Goal: Find specific page/section: Find specific page/section

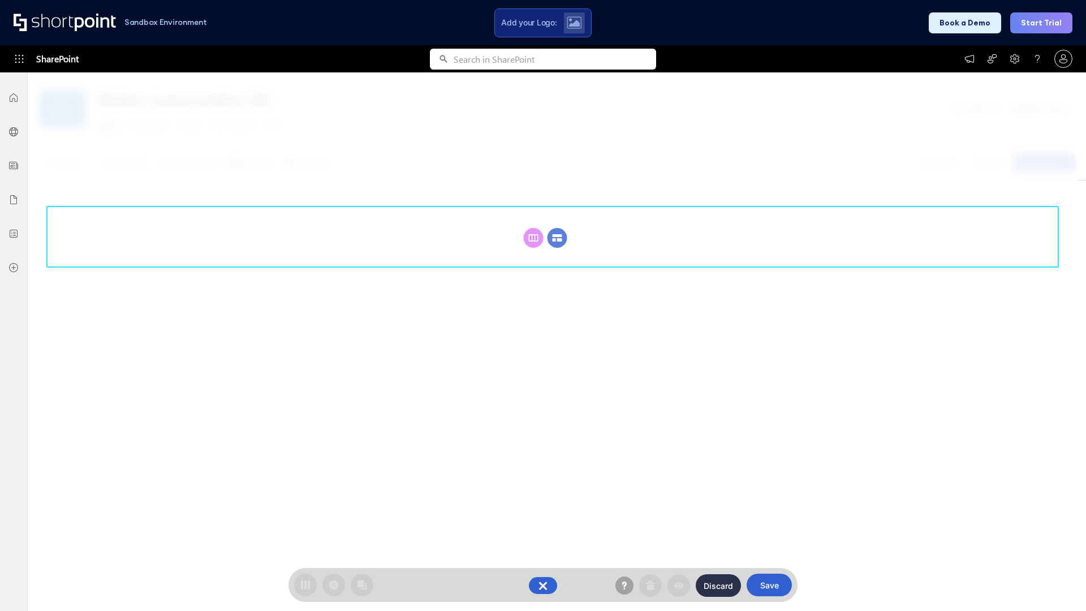
click at [557, 228] on circle at bounding box center [558, 238] width 20 height 20
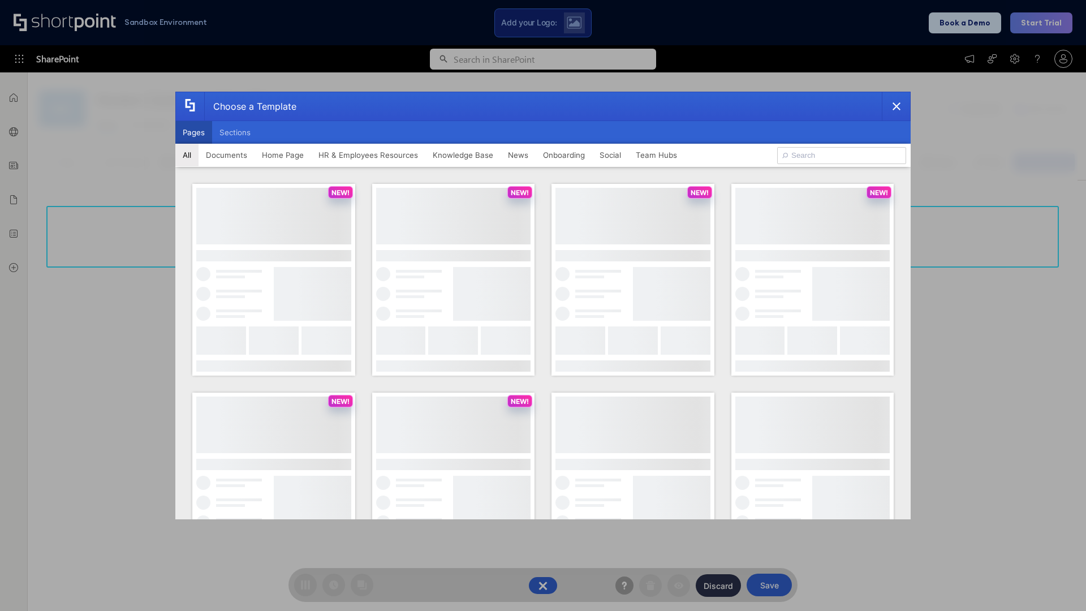
scroll to position [156, 0]
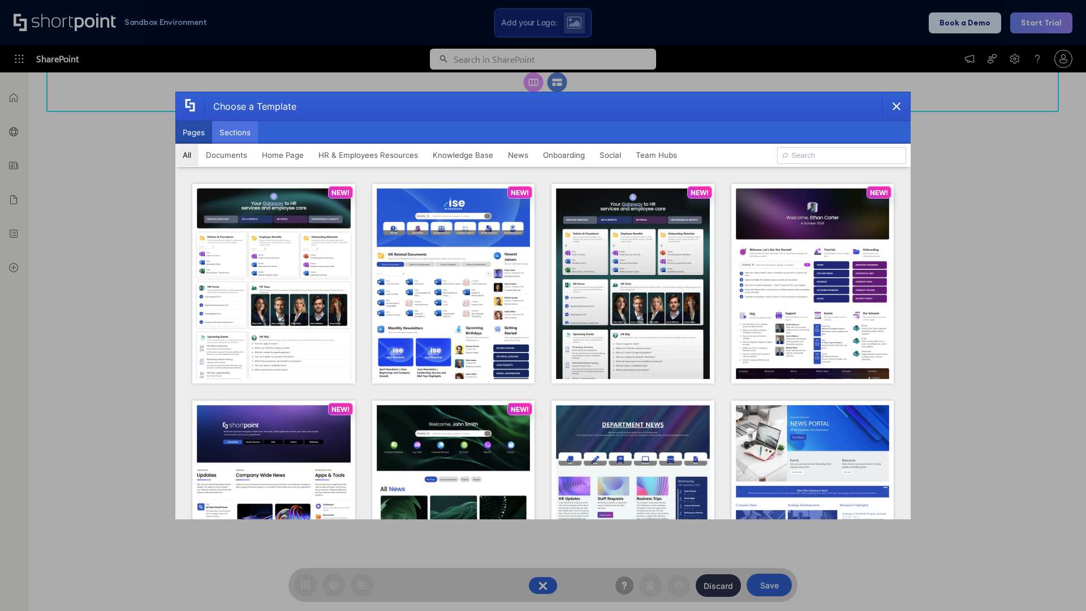
click at [235, 132] on button "Sections" at bounding box center [235, 132] width 46 height 23
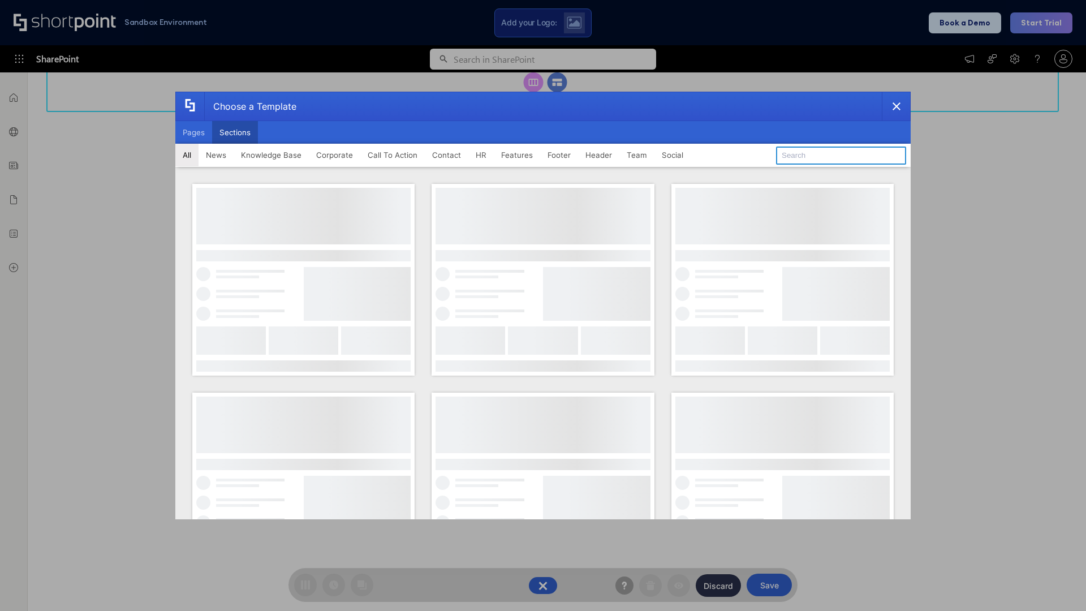
type input "Quick Links"
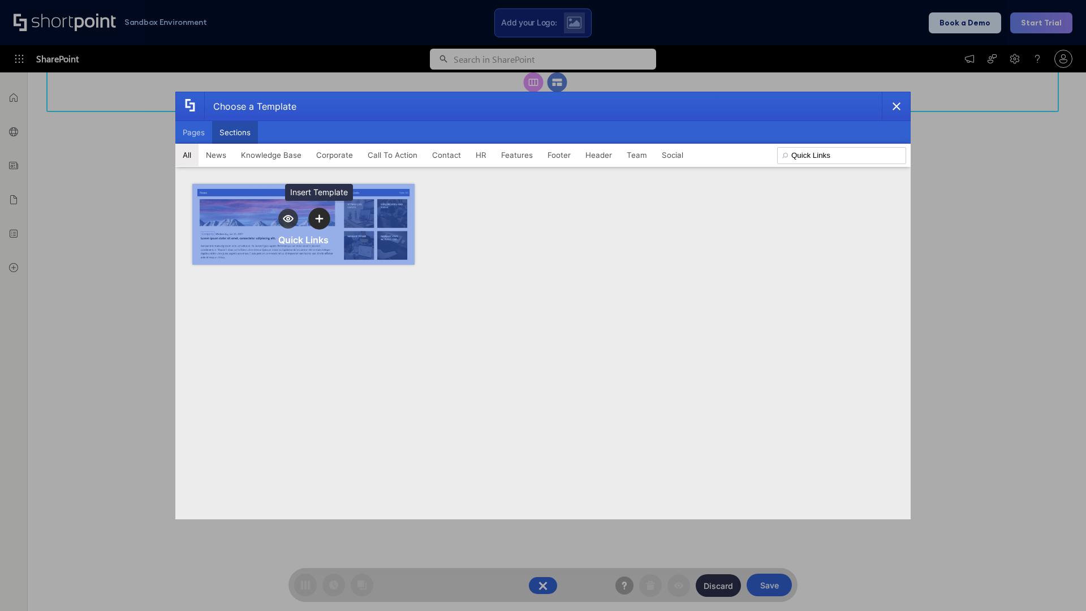
click at [319, 218] on icon "template selector" at bounding box center [319, 218] width 8 height 8
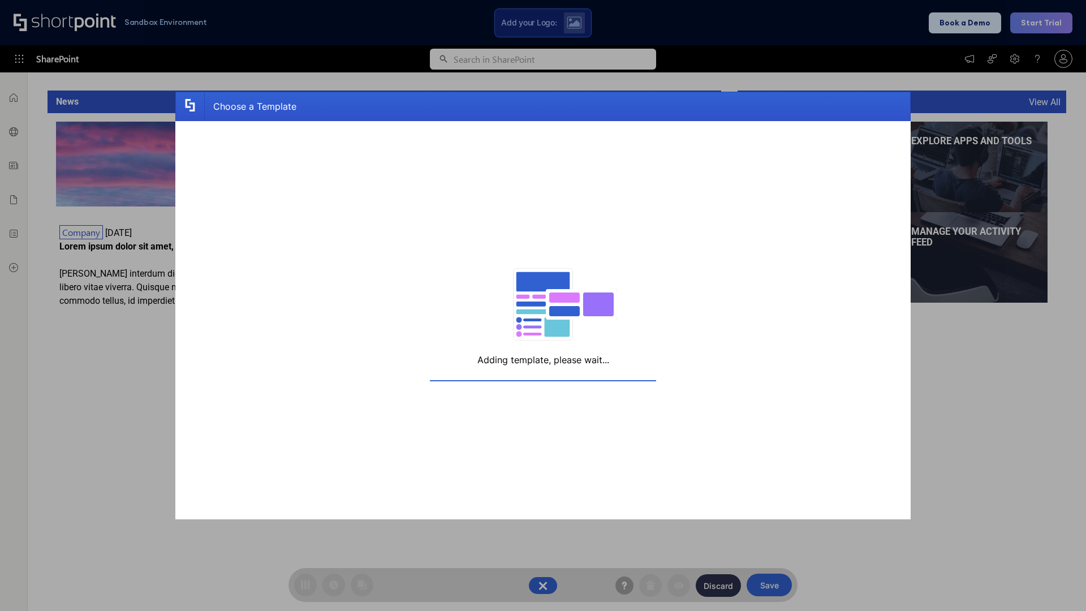
scroll to position [180, 0]
